Goal: Navigation & Orientation: Find specific page/section

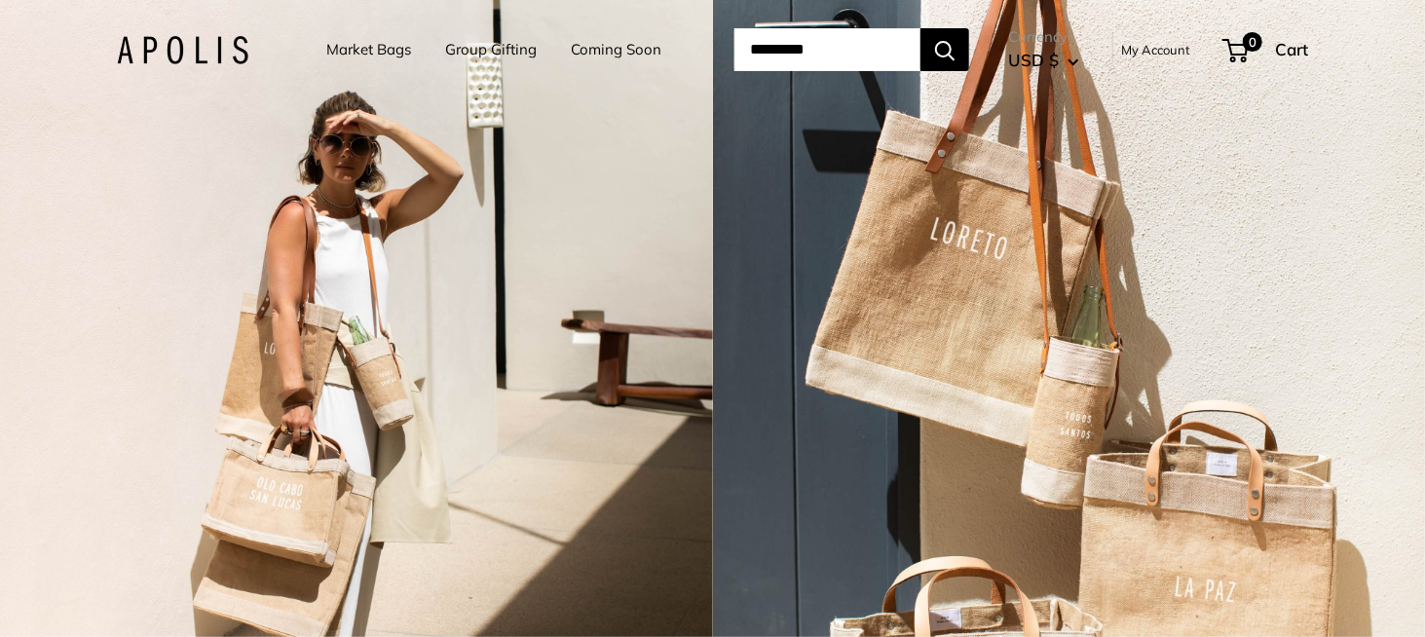
click at [369, 53] on link "Market Bags" at bounding box center [368, 49] width 85 height 27
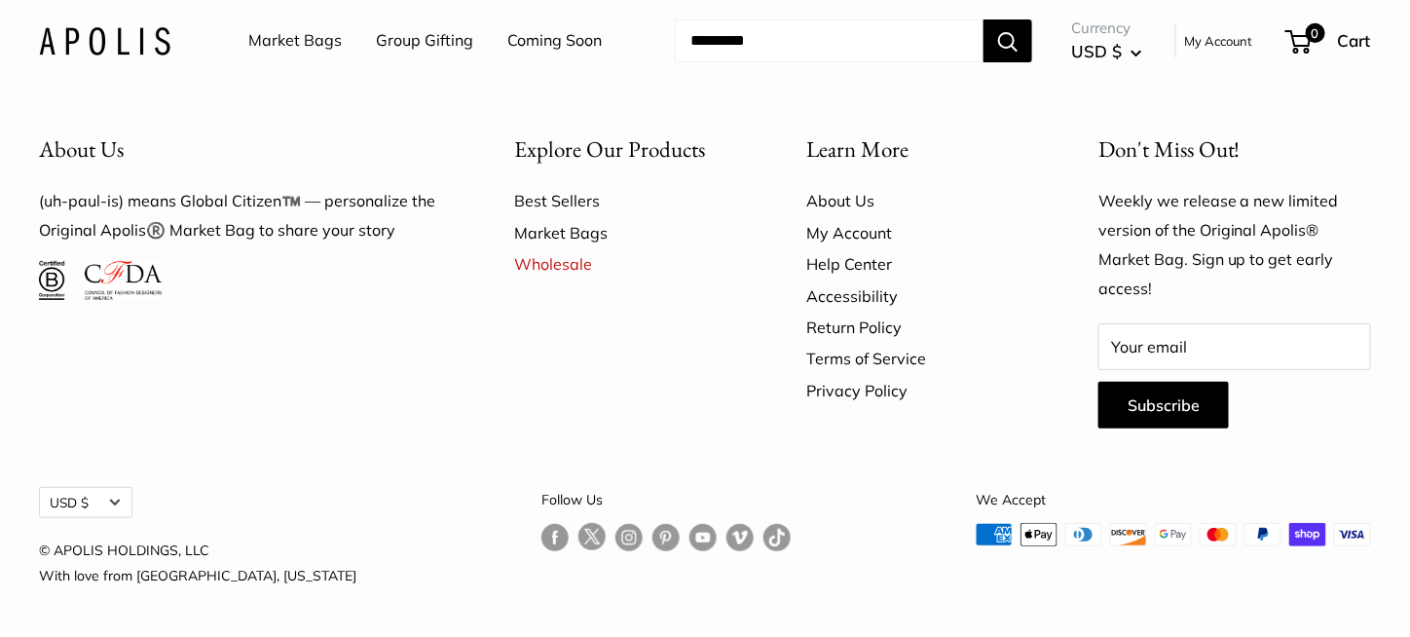
scroll to position [5594, 0]
click at [479, 543] on aside "Currency USD $ Currency AED د.إ AFN ؋ ALL L AMD դր. ANG ƒ" at bounding box center [705, 537] width 1332 height 101
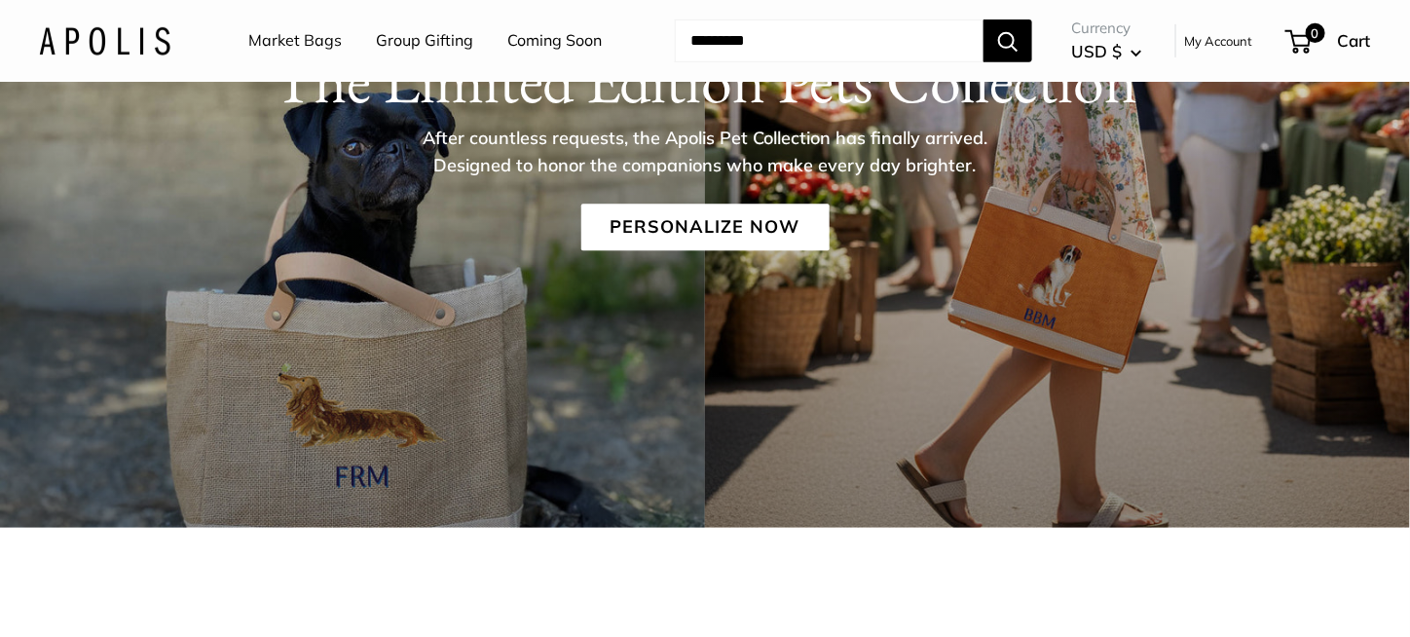
scroll to position [0, 0]
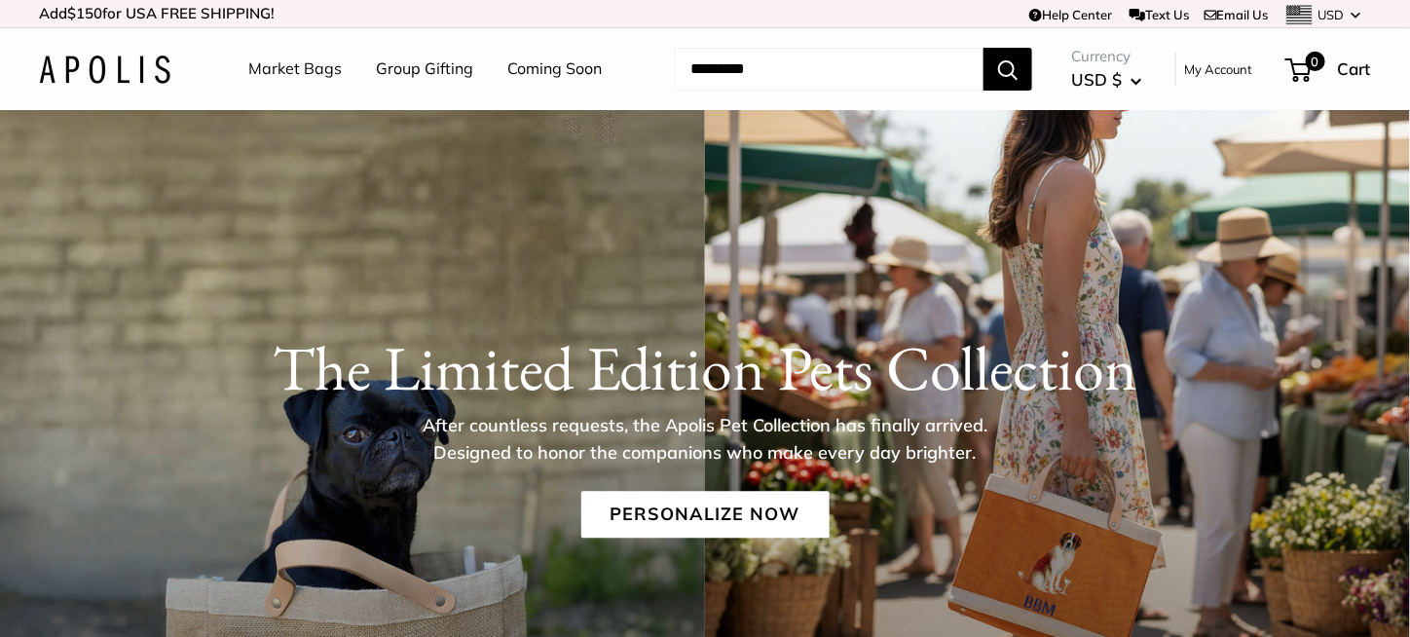
click at [284, 63] on link "Market Bags" at bounding box center [295, 69] width 94 height 29
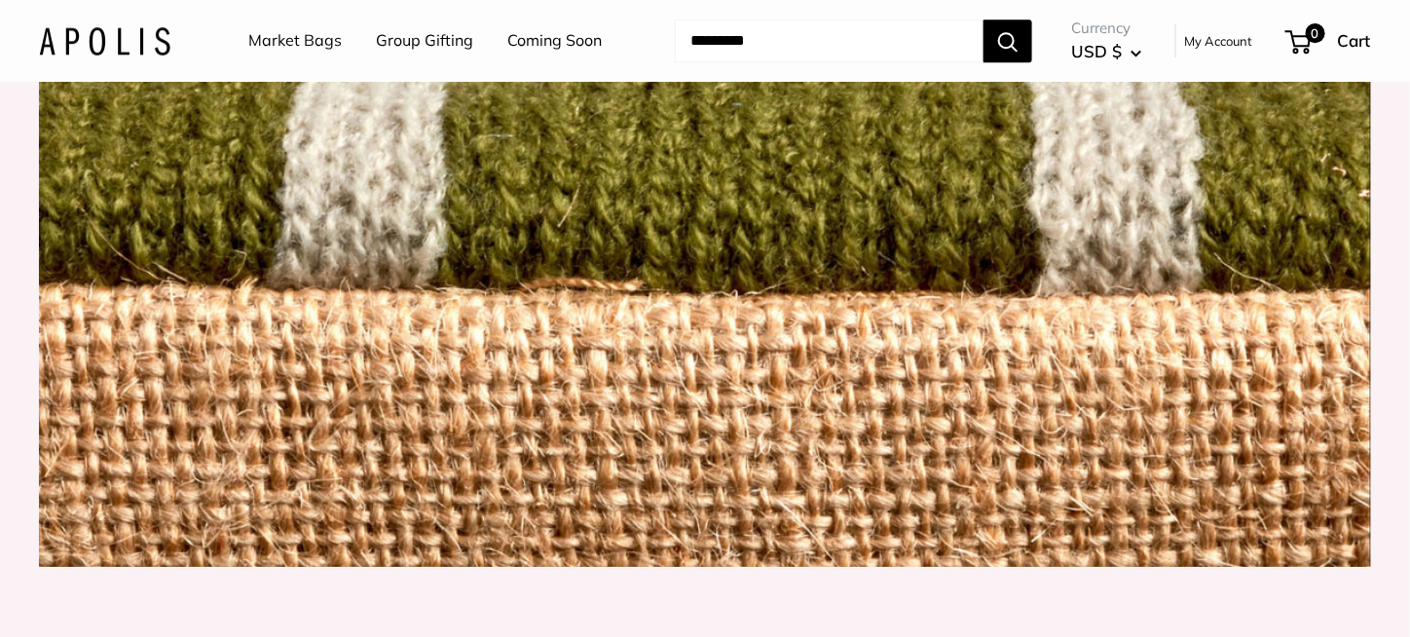
scroll to position [2012, 0]
